Goal: Task Accomplishment & Management: Manage account settings

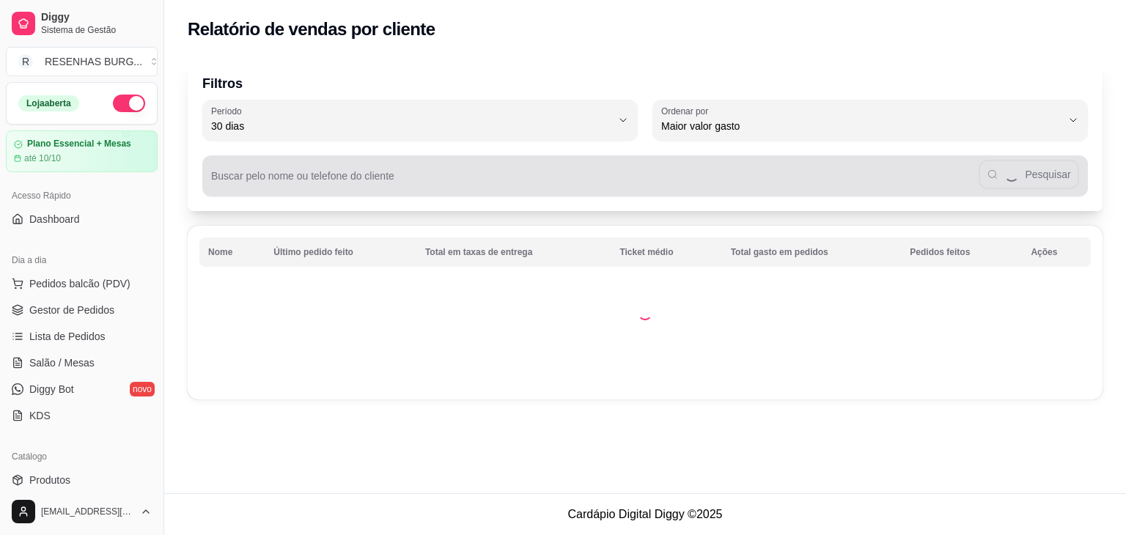
select select "30"
select select "HIGHEST_TOTAL_SPENT_WITH_ORDERS"
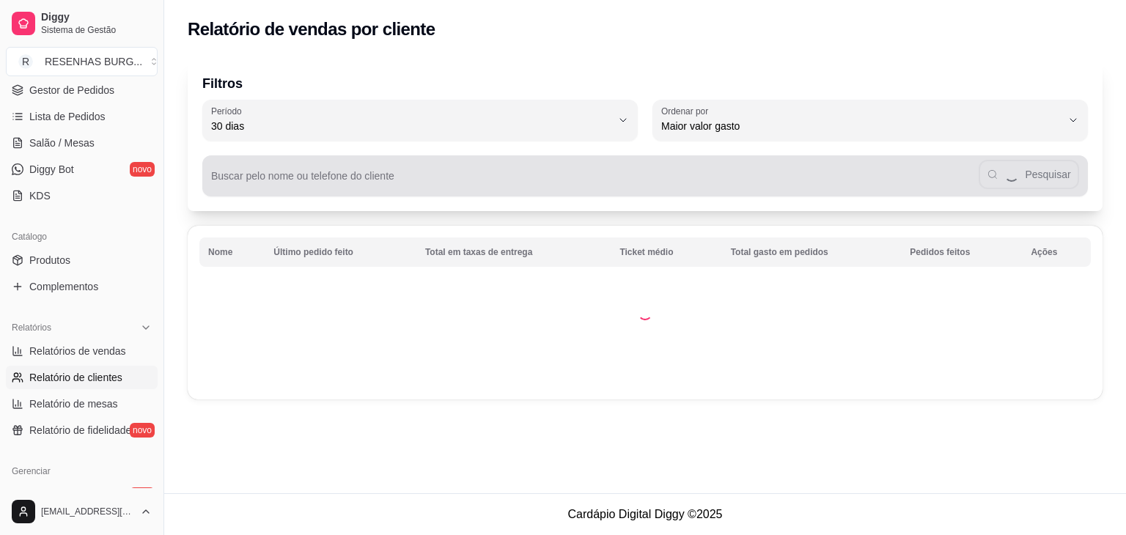
click at [345, 180] on input "Buscar pelo nome ou telefone do cliente" at bounding box center [595, 182] width 768 height 15
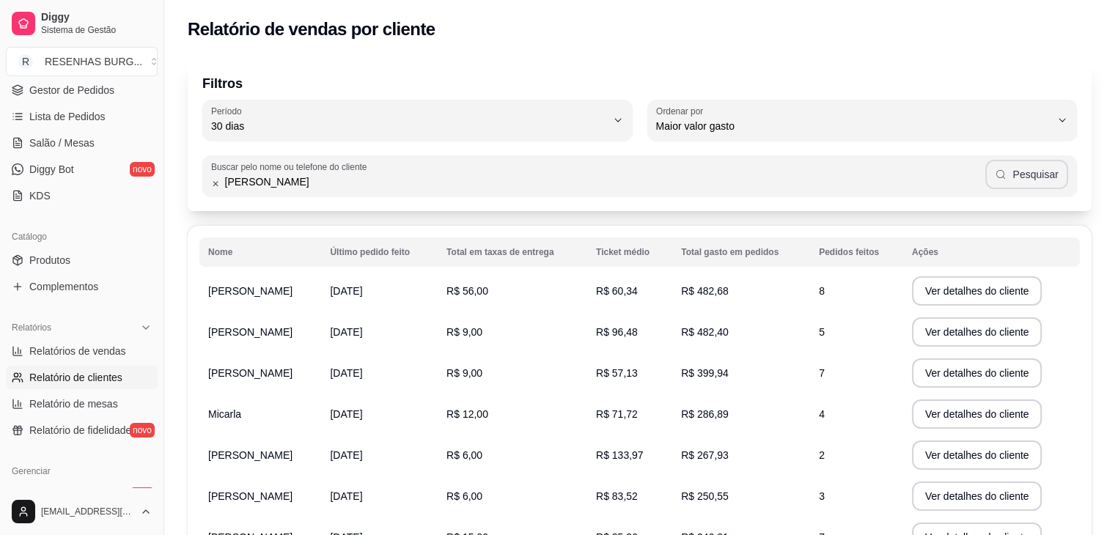
type input "[PERSON_NAME]"
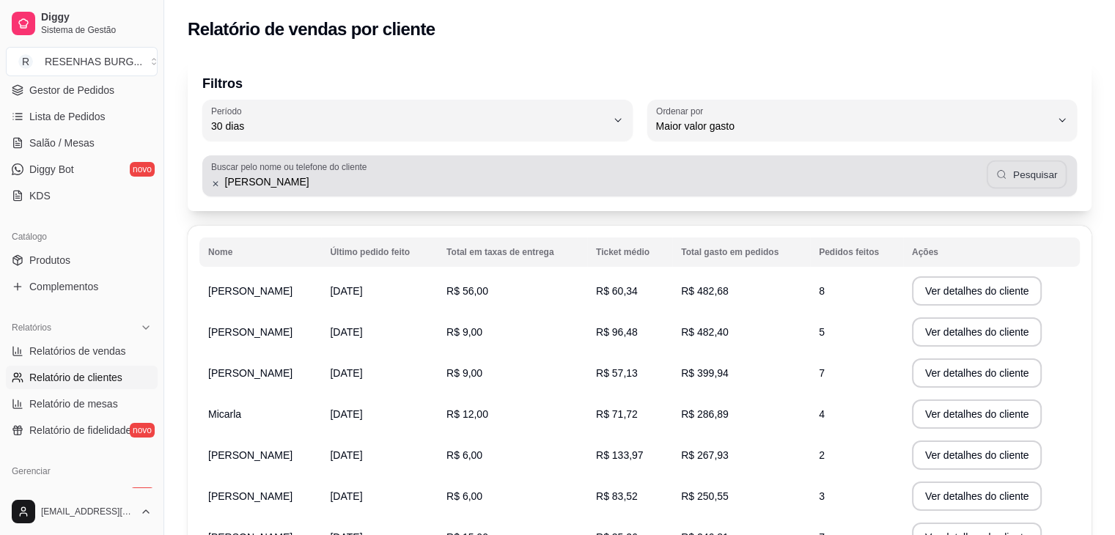
click at [1041, 170] on button "Pesquisar" at bounding box center [1027, 175] width 81 height 29
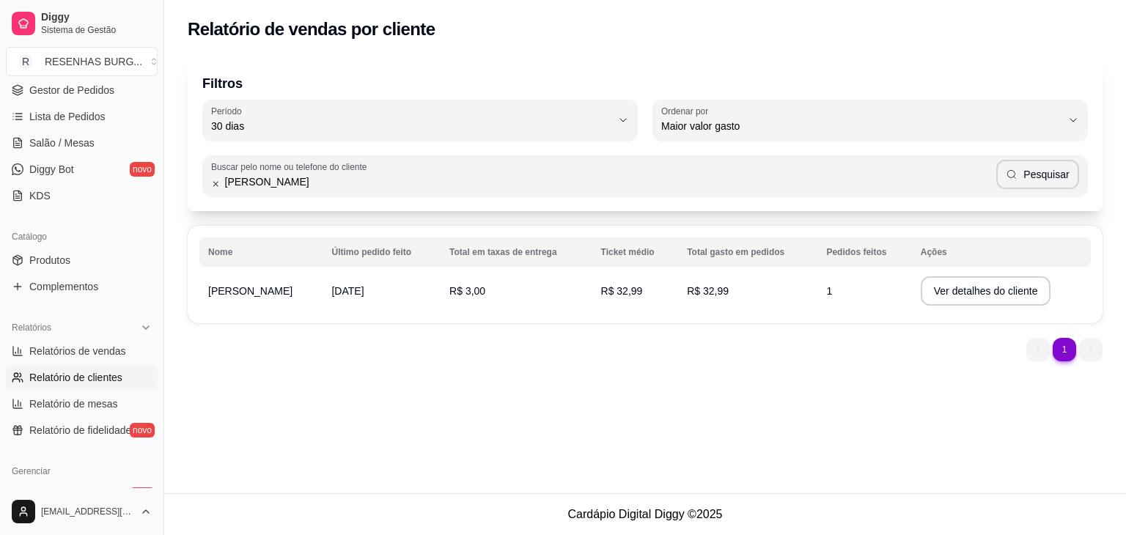
click at [607, 293] on td "R$ 32,99" at bounding box center [636, 291] width 87 height 41
click at [956, 291] on button "Ver detalhes do cliente" at bounding box center [986, 291] width 126 height 29
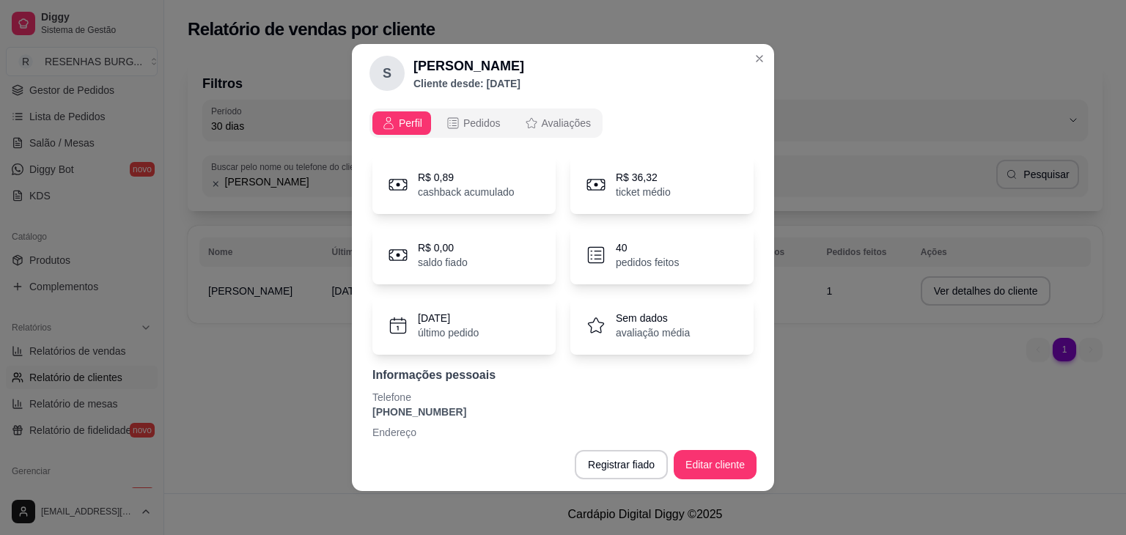
click at [451, 186] on p "cashback acumulado" at bounding box center [466, 192] width 97 height 15
click at [481, 124] on span "Pedidos" at bounding box center [481, 123] width 37 height 15
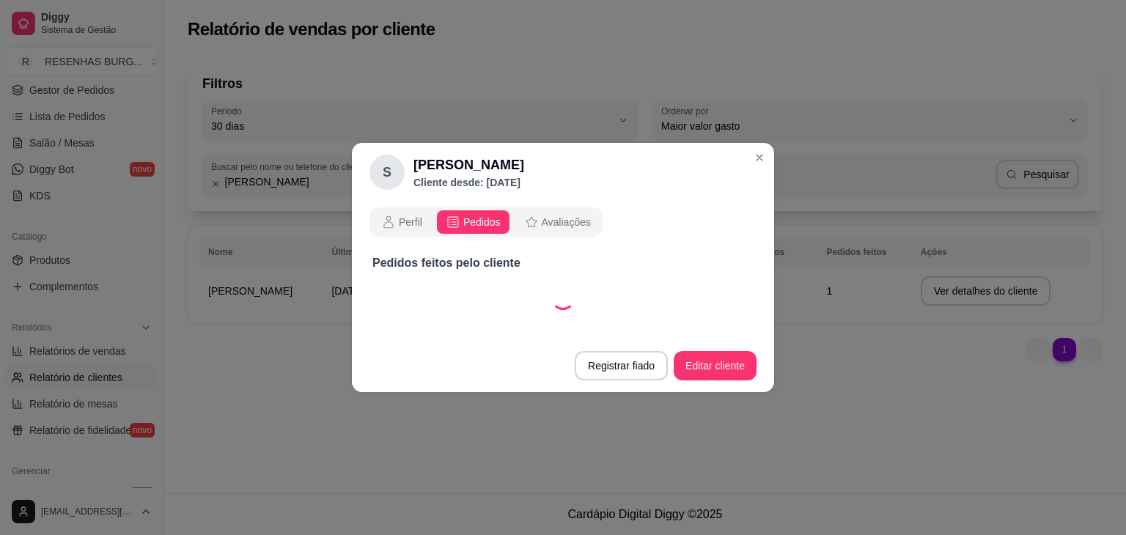
select select "30"
select select "ALL"
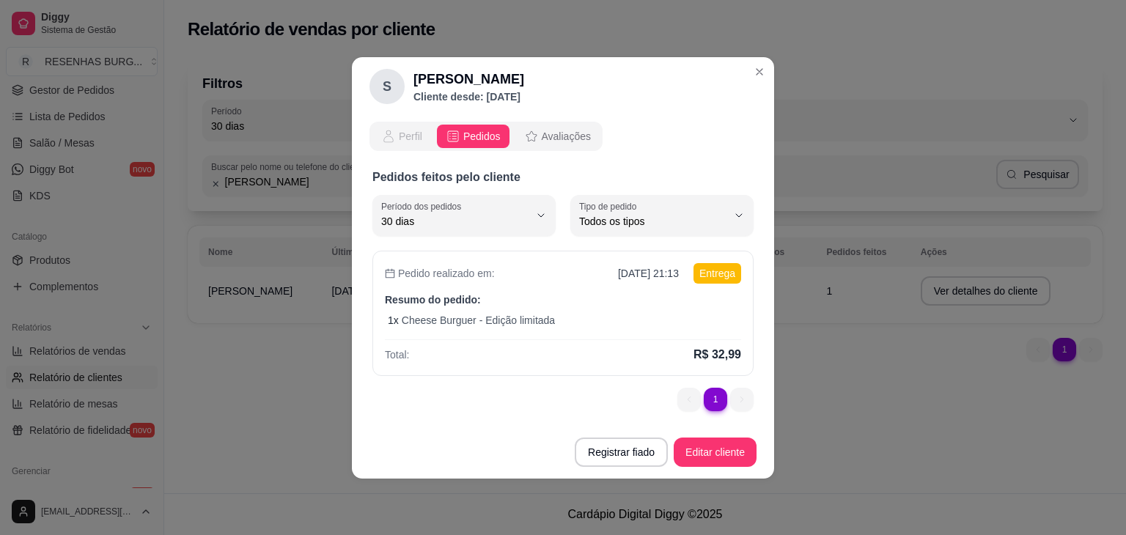
click at [399, 130] on span "Perfil" at bounding box center [410, 136] width 23 height 15
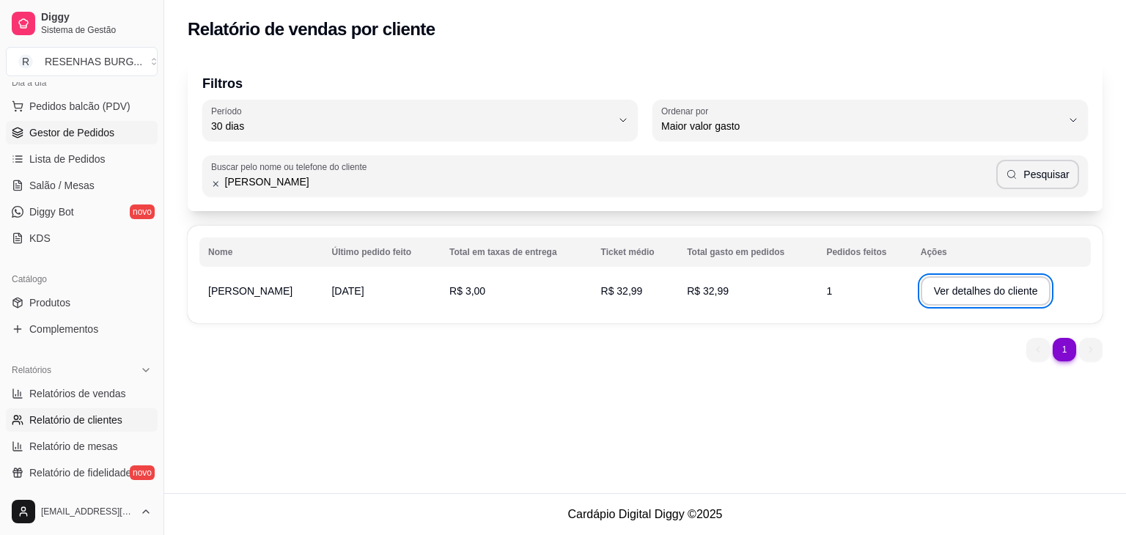
scroll to position [0, 0]
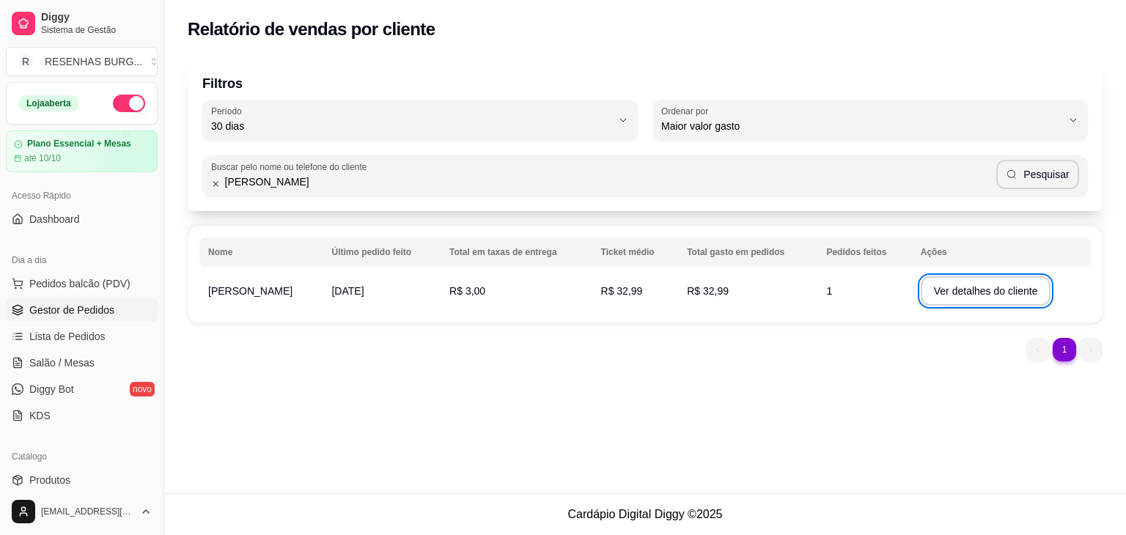
click at [67, 304] on span "Gestor de Pedidos" at bounding box center [71, 310] width 85 height 15
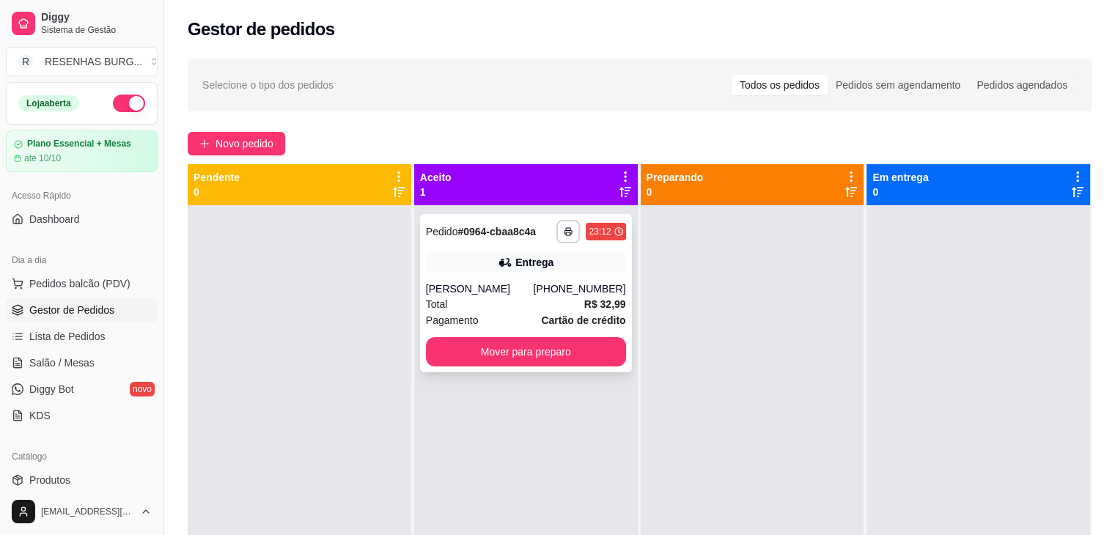
click at [521, 296] on div "Total R$ 32,99" at bounding box center [526, 304] width 200 height 16
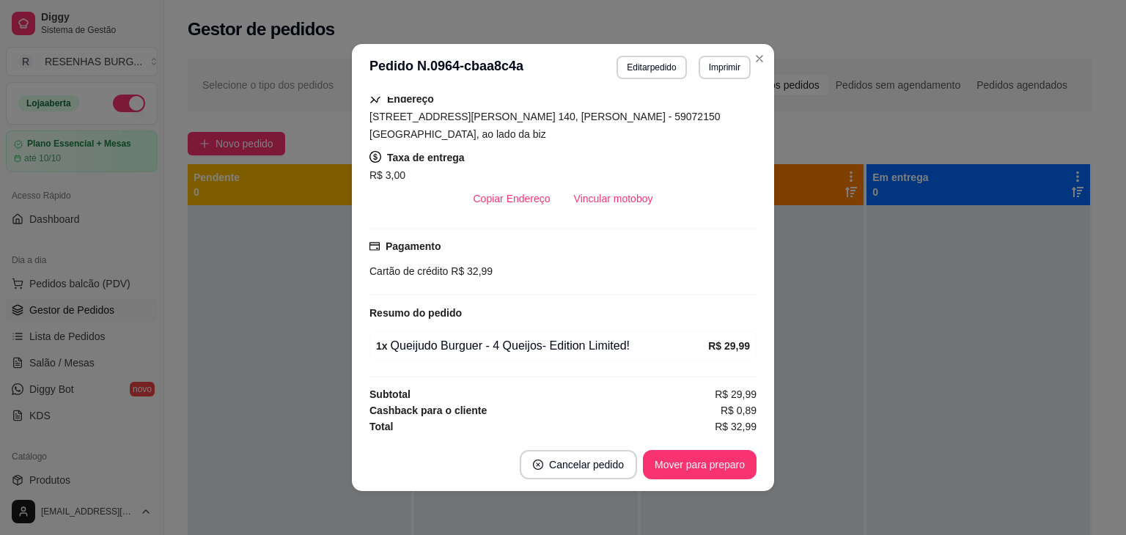
scroll to position [3, 0]
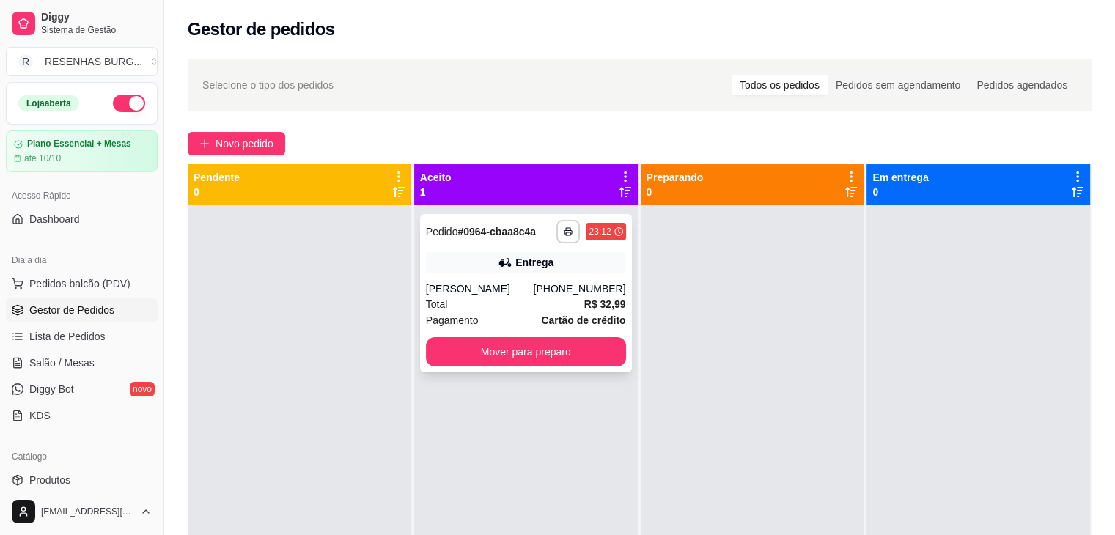
click at [549, 295] on div "[PHONE_NUMBER]" at bounding box center [579, 289] width 92 height 15
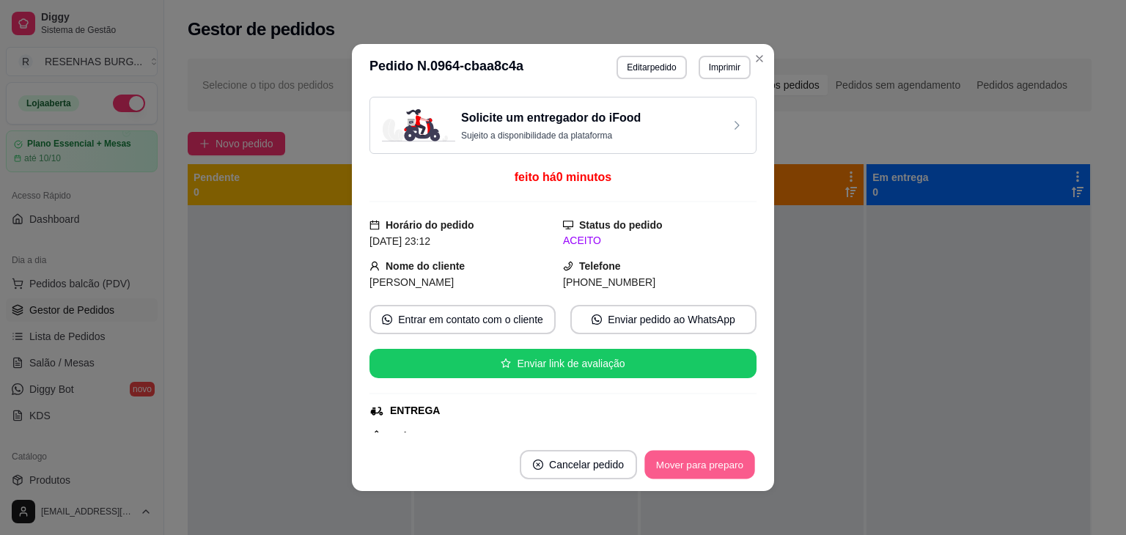
click at [672, 465] on button "Mover para preparo" at bounding box center [700, 465] width 110 height 29
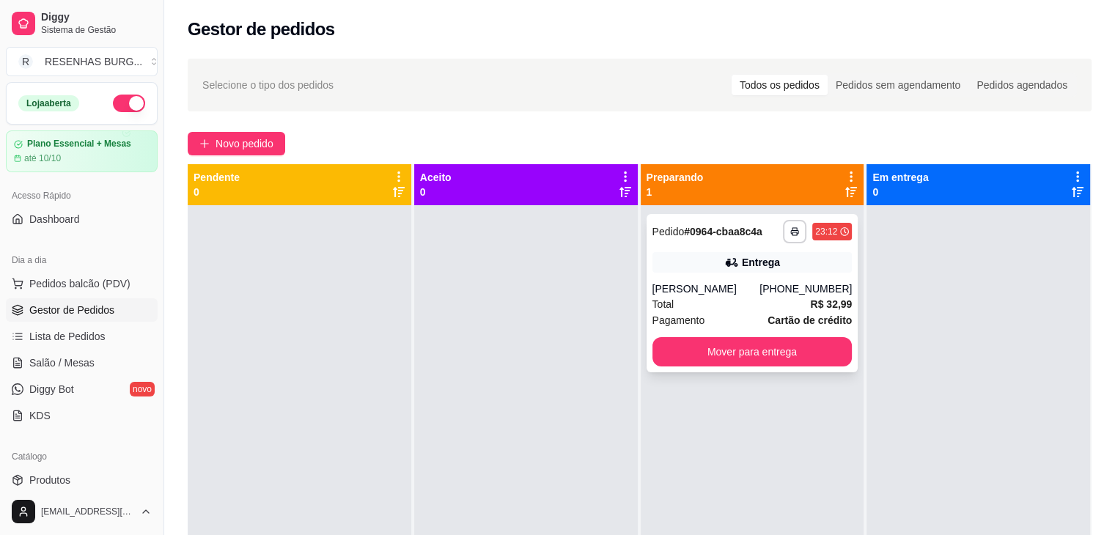
click at [699, 306] on div "Total R$ 32,99" at bounding box center [753, 304] width 200 height 16
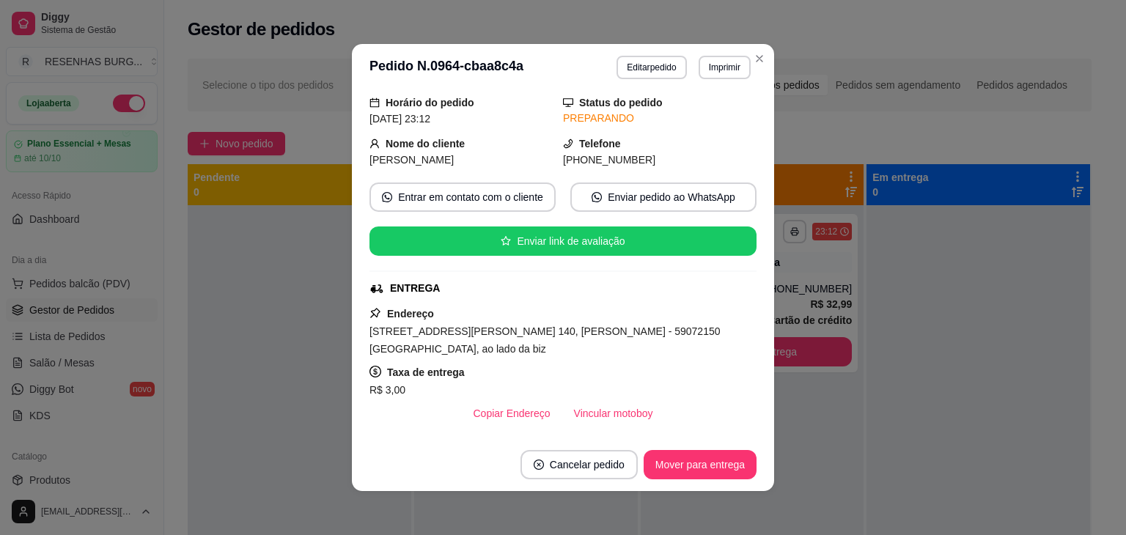
scroll to position [147, 0]
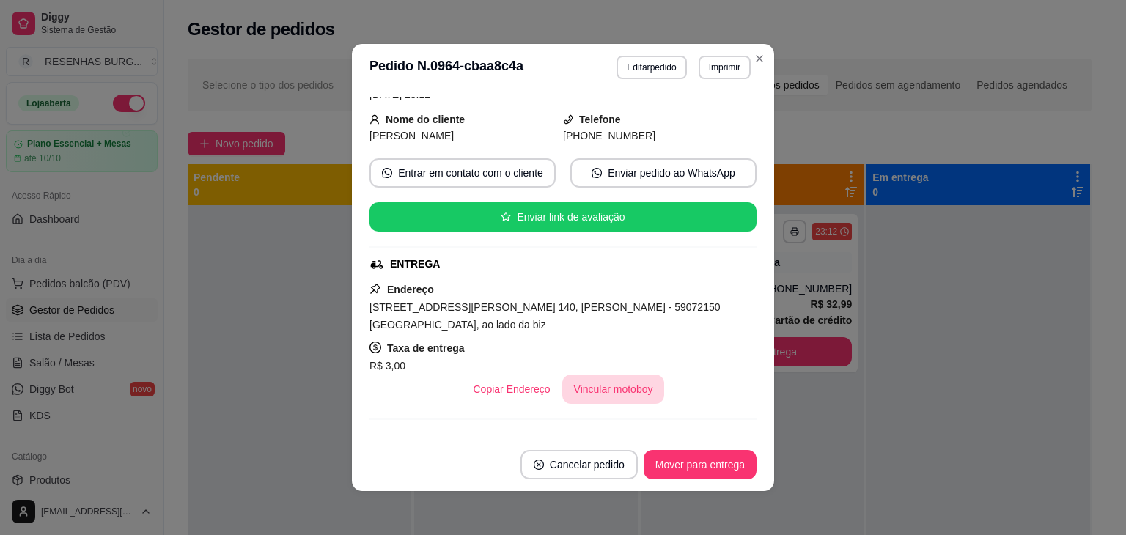
click at [604, 379] on button "Vincular motoboy" at bounding box center [613, 389] width 103 height 29
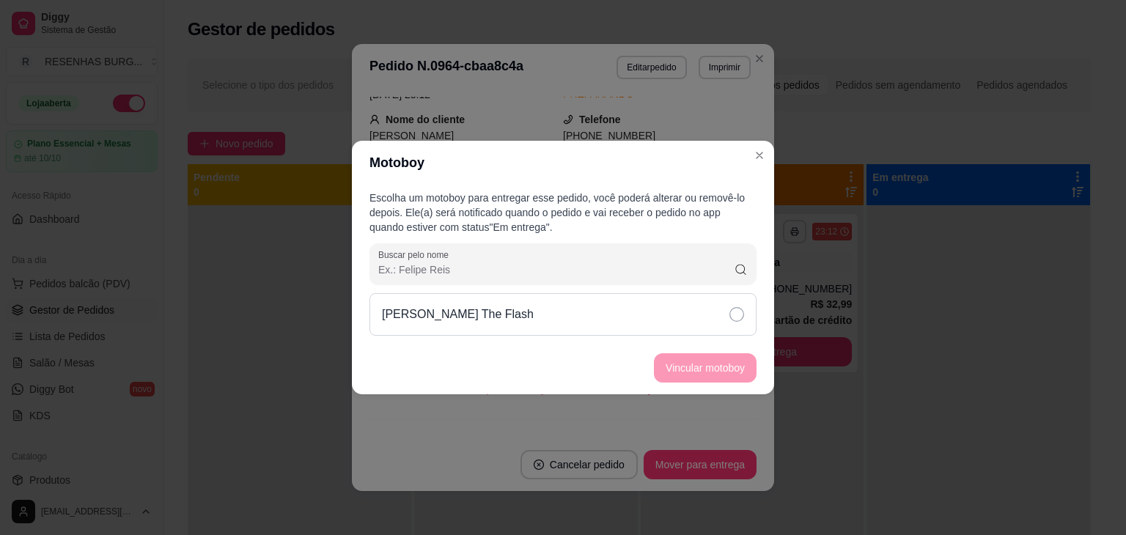
click at [741, 315] on icon at bounding box center [737, 314] width 15 height 15
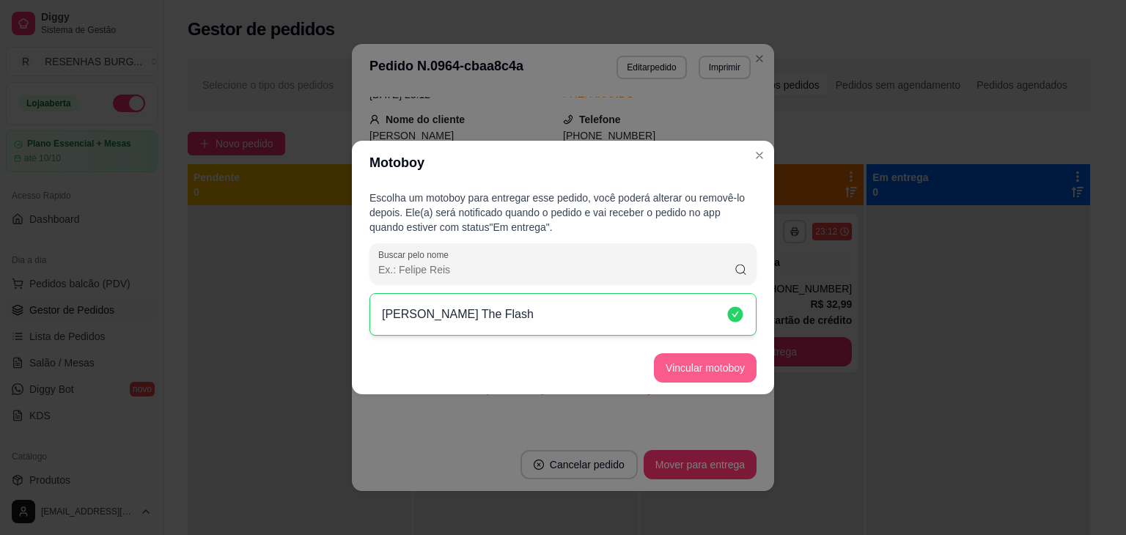
click at [720, 367] on button "Vincular motoboy" at bounding box center [705, 367] width 103 height 29
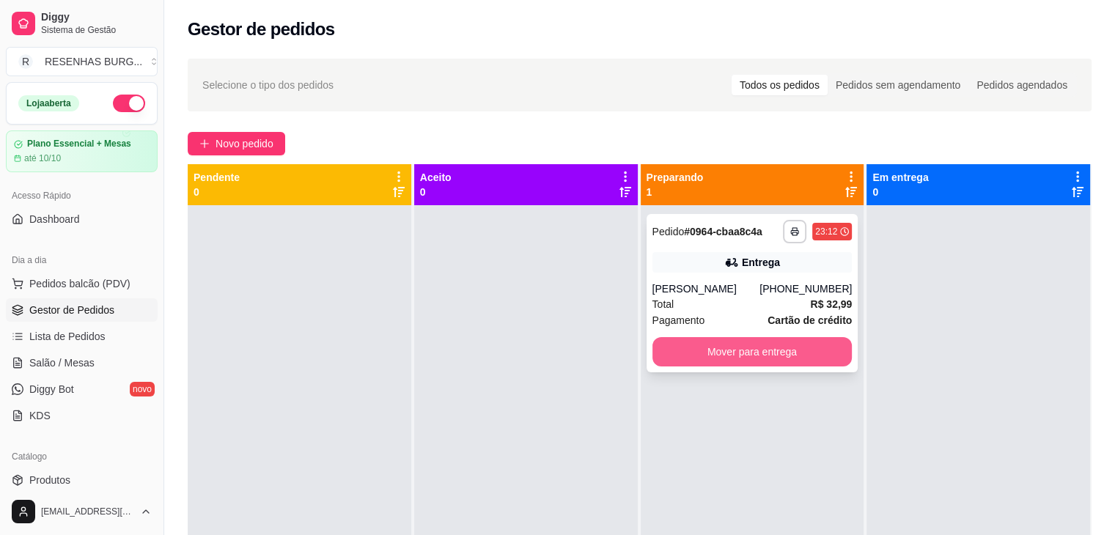
click at [723, 357] on button "Mover para entrega" at bounding box center [753, 351] width 200 height 29
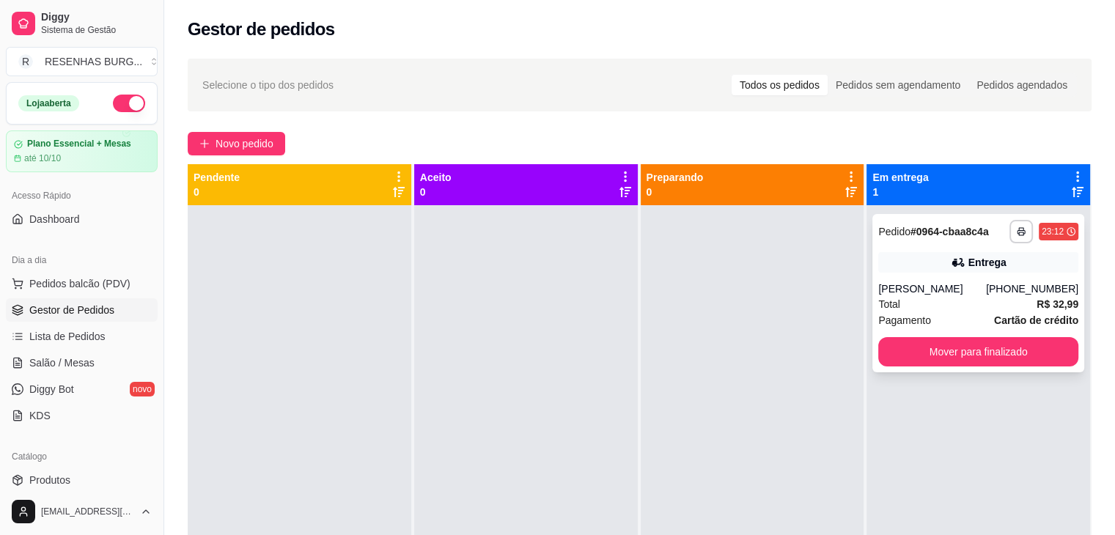
click at [983, 247] on div "**********" at bounding box center [979, 293] width 212 height 158
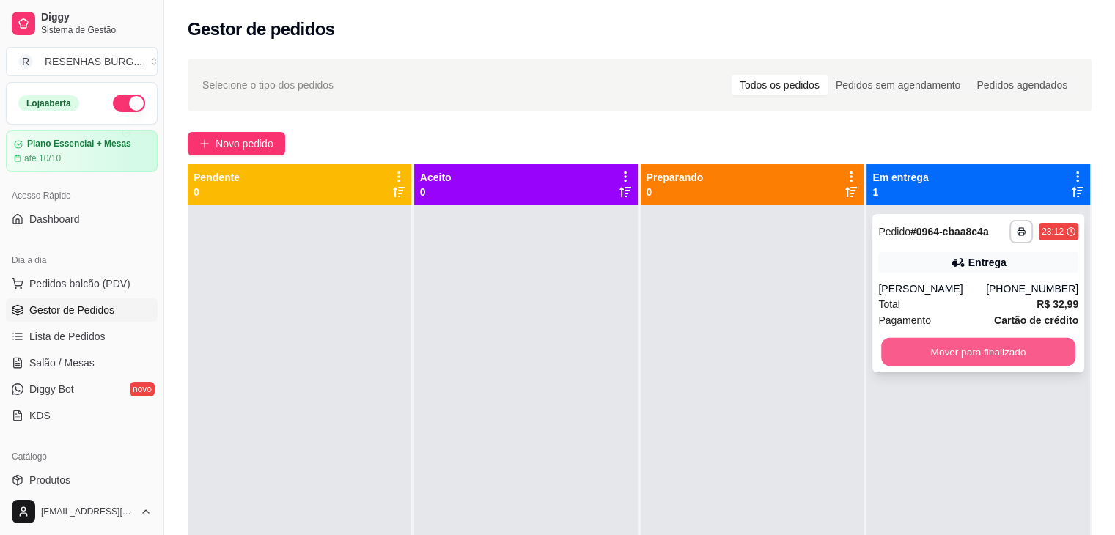
click at [947, 347] on button "Mover para finalizado" at bounding box center [978, 352] width 194 height 29
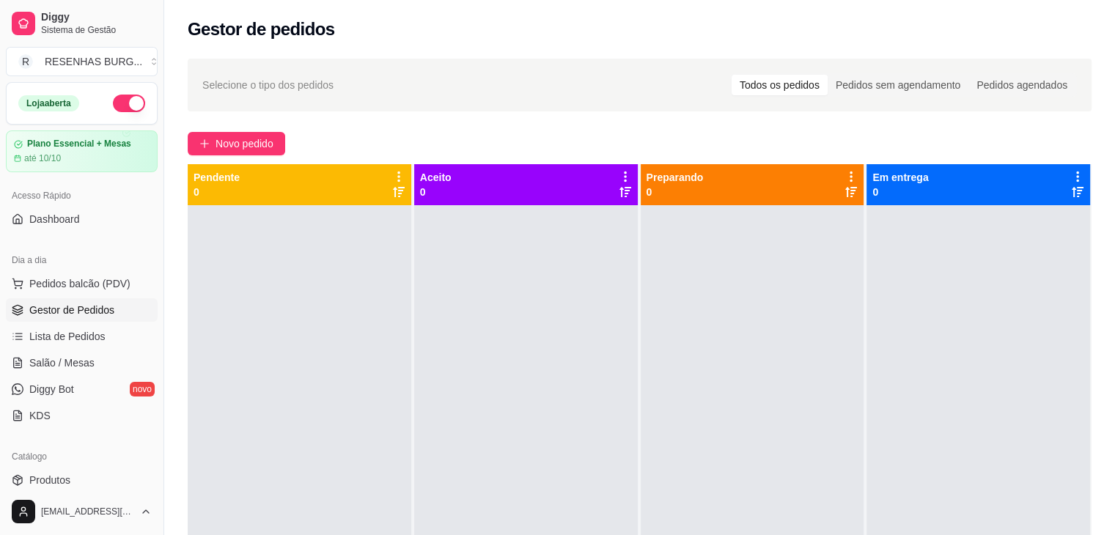
click at [126, 106] on button "button" at bounding box center [129, 104] width 32 height 18
